Goal: Task Accomplishment & Management: Complete application form

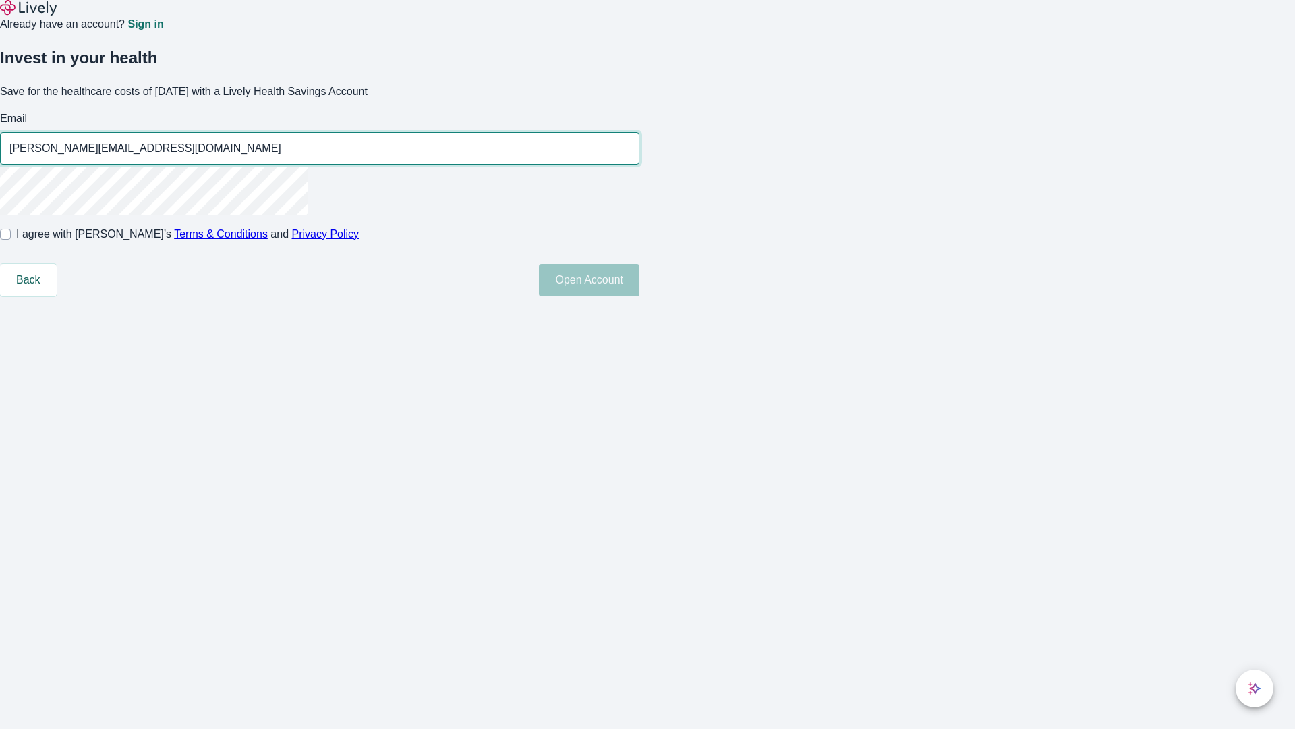
type input "[PERSON_NAME][EMAIL_ADDRESS][DOMAIN_NAME]"
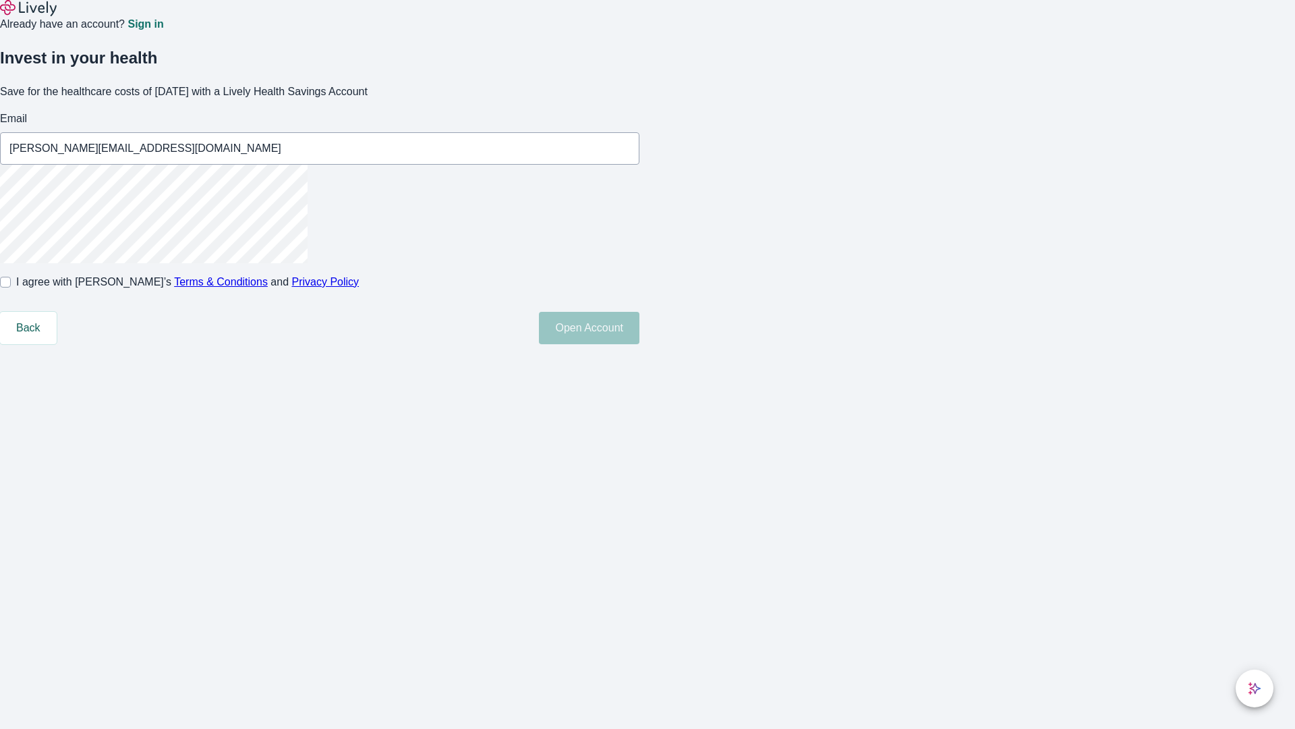
click at [11, 287] on input "I agree with Lively’s Terms & Conditions and Privacy Policy" at bounding box center [5, 282] width 11 height 11
checkbox input "true"
click at [640, 344] on button "Open Account" at bounding box center [589, 328] width 101 height 32
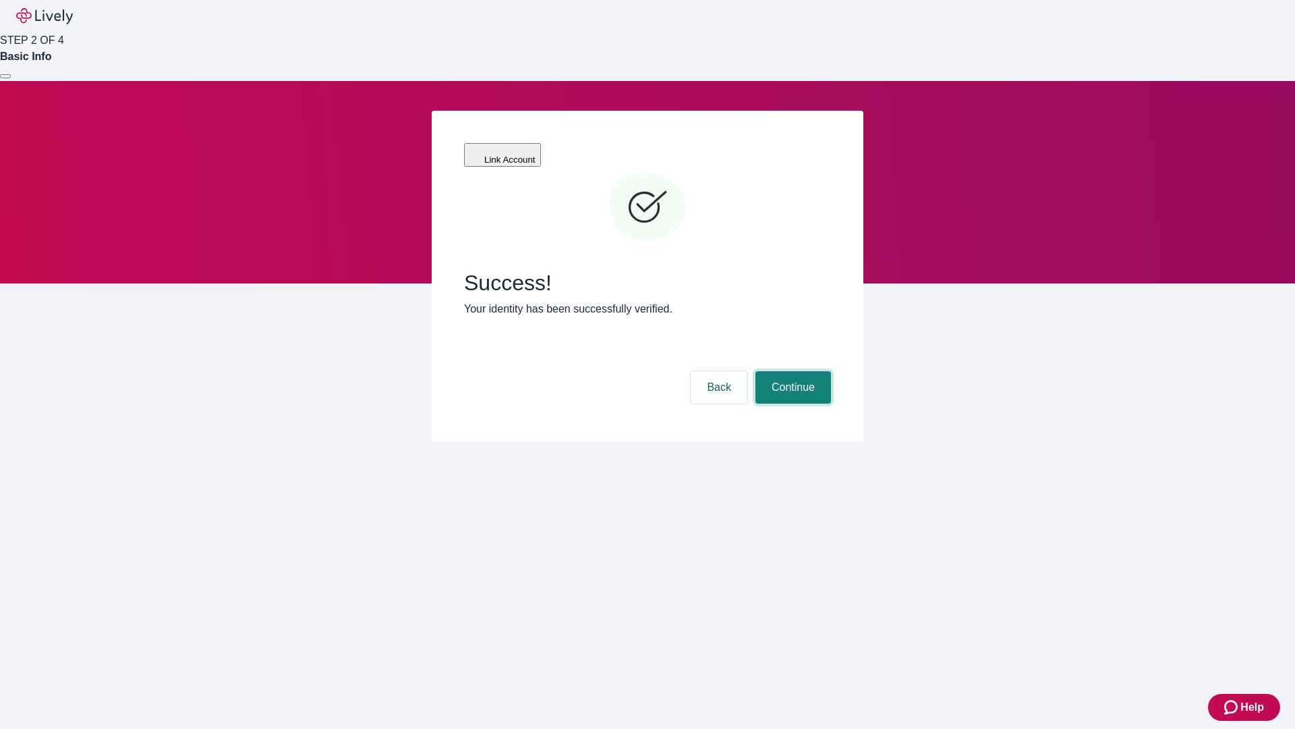
click at [791, 371] on button "Continue" at bounding box center [794, 387] width 76 height 32
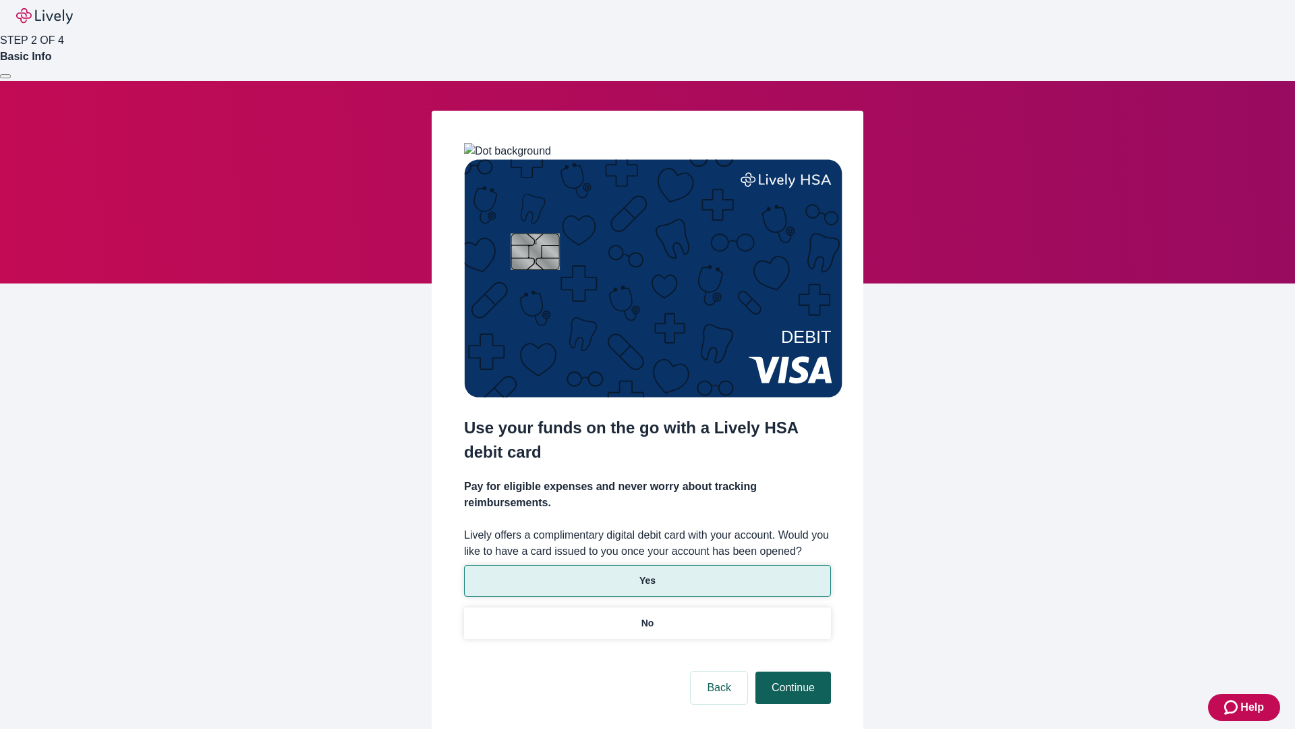
click at [647, 573] on p "Yes" at bounding box center [648, 580] width 16 height 14
click at [791, 671] on button "Continue" at bounding box center [794, 687] width 76 height 32
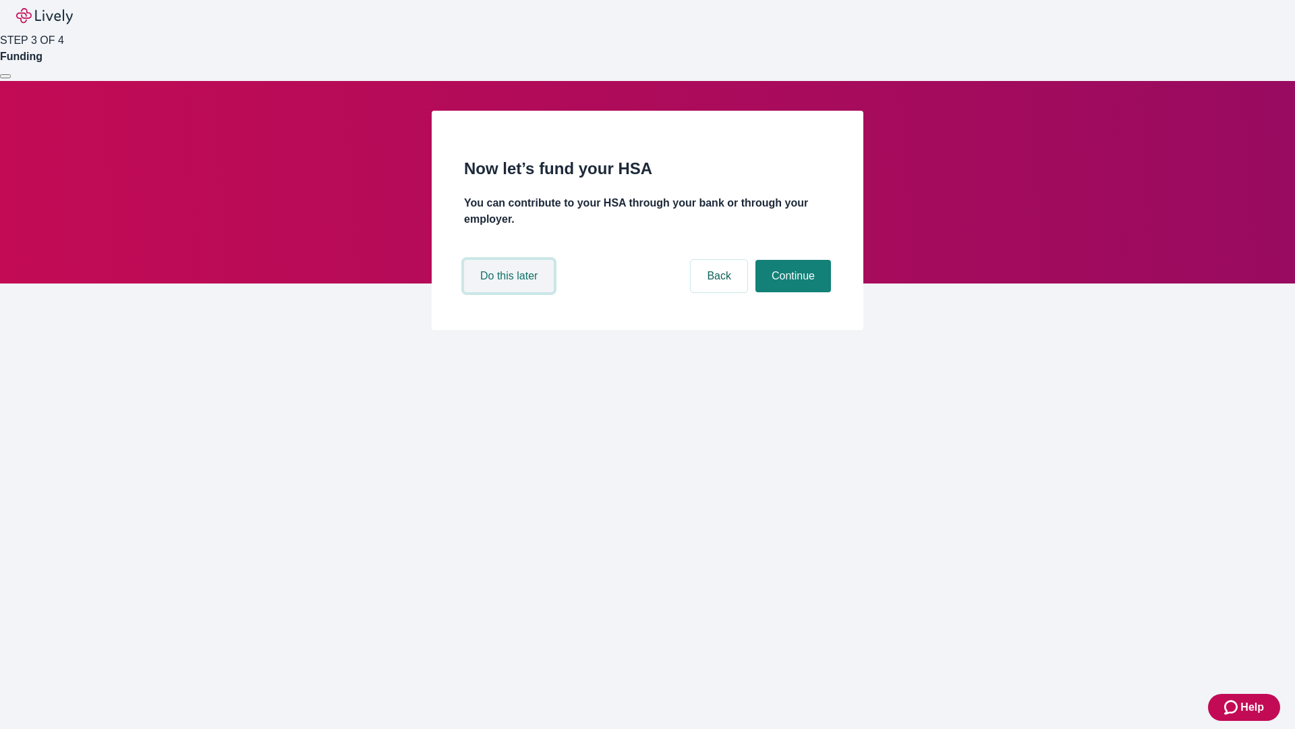
click at [511, 292] on button "Do this later" at bounding box center [509, 276] width 90 height 32
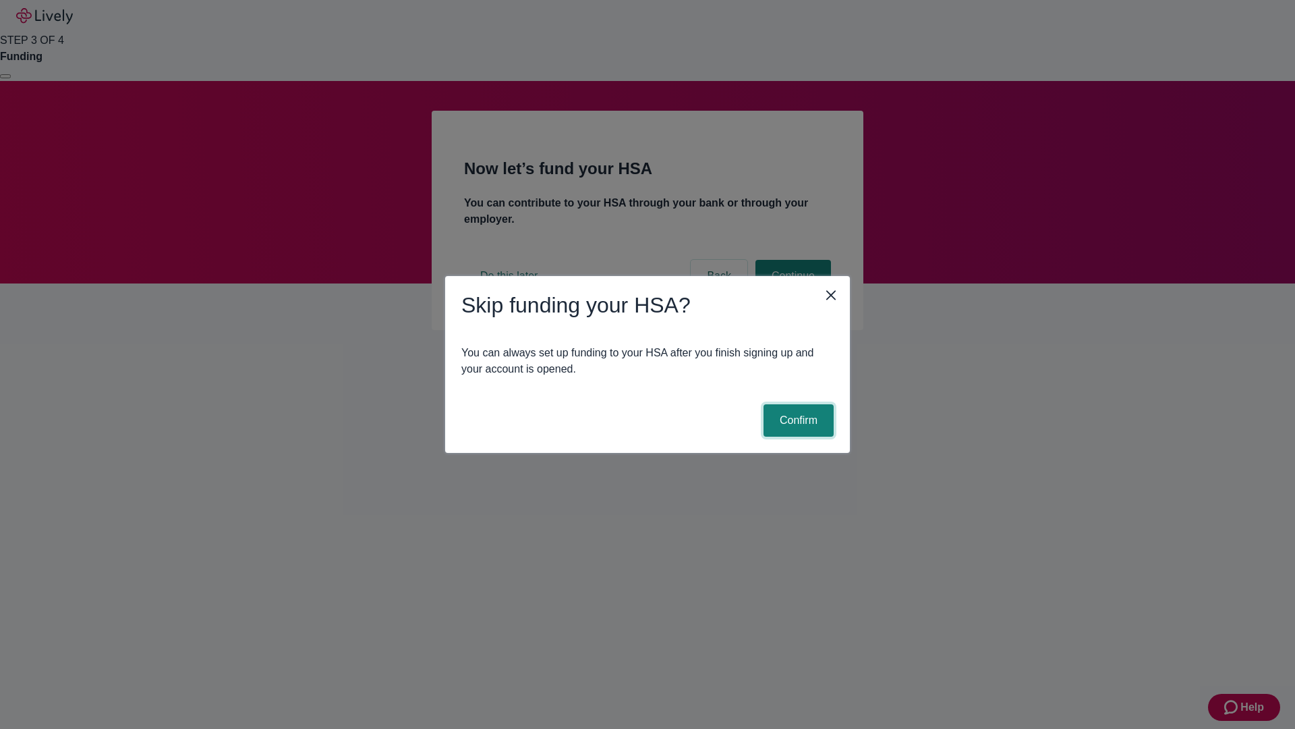
click at [797, 420] on button "Confirm" at bounding box center [799, 420] width 70 height 32
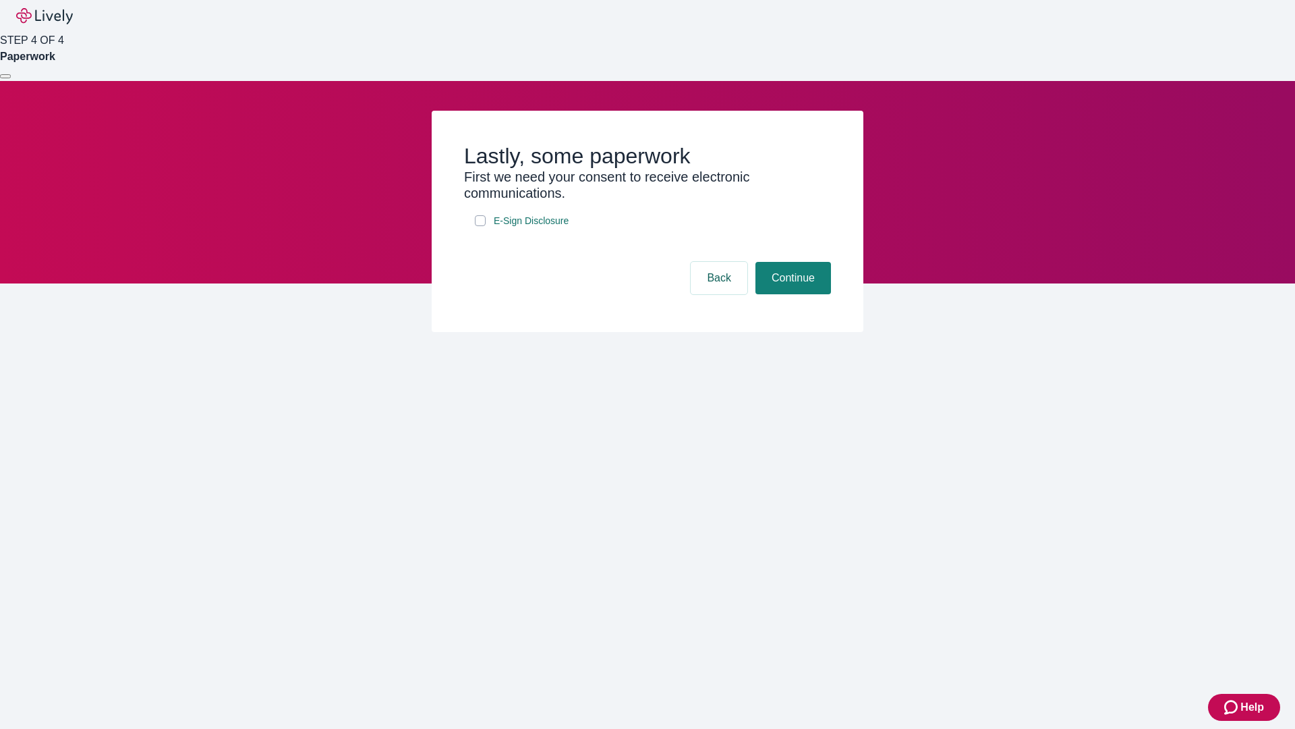
click at [480, 226] on input "E-Sign Disclosure" at bounding box center [480, 220] width 11 height 11
checkbox input "true"
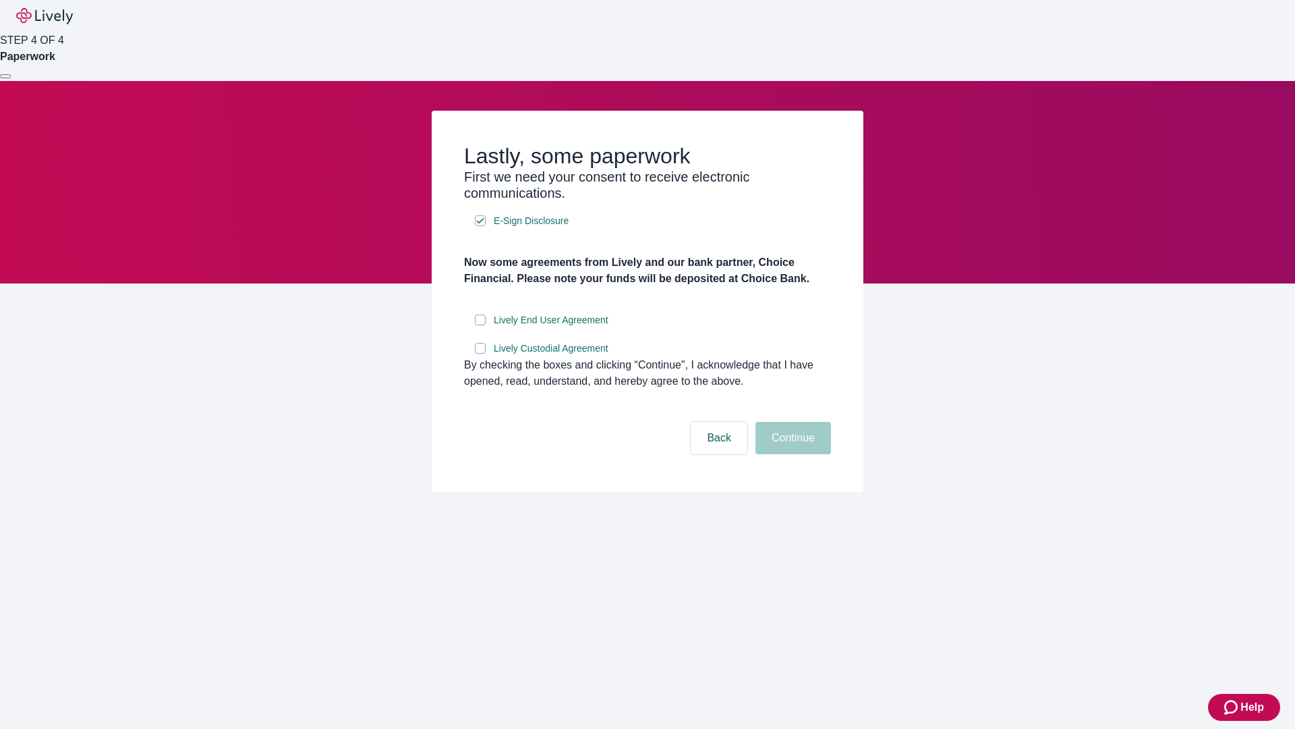
click at [480, 325] on input "Lively End User Agreement" at bounding box center [480, 319] width 11 height 11
checkbox input "true"
click at [480, 354] on input "Lively Custodial Agreement" at bounding box center [480, 348] width 11 height 11
checkbox input "true"
click at [791, 454] on button "Continue" at bounding box center [794, 438] width 76 height 32
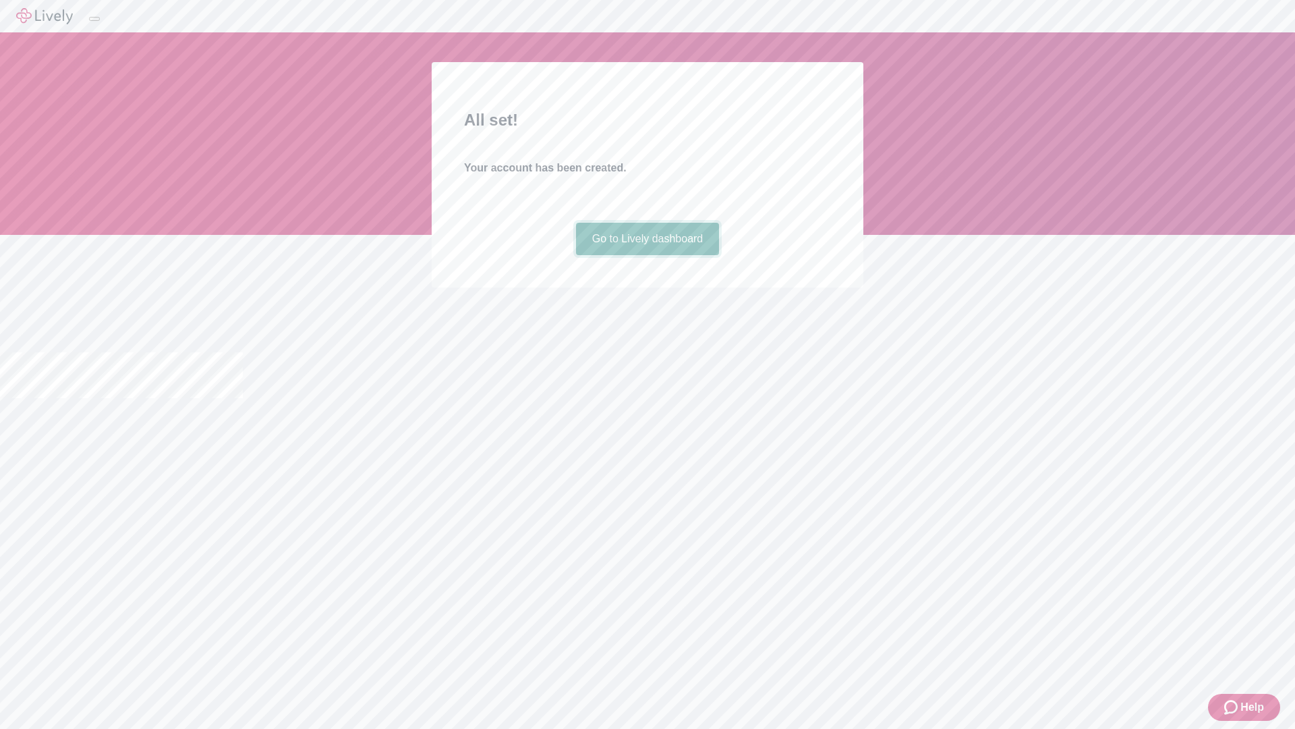
click at [647, 255] on link "Go to Lively dashboard" at bounding box center [648, 239] width 144 height 32
